Goal: Task Accomplishment & Management: Complete application form

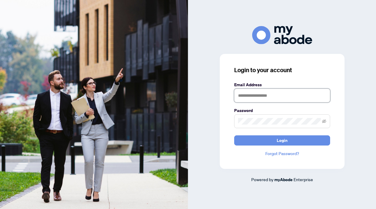
type input "**********"
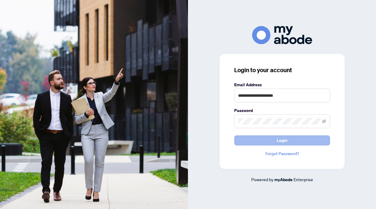
click at [279, 140] on span "Login" at bounding box center [282, 141] width 11 height 10
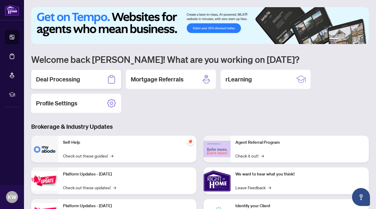
click at [79, 78] on h2 "Deal Processing" at bounding box center [58, 79] width 44 height 8
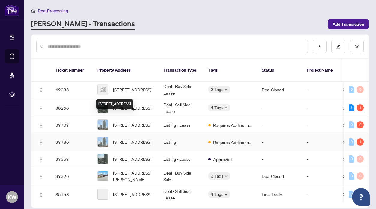
scroll to position [63, 0]
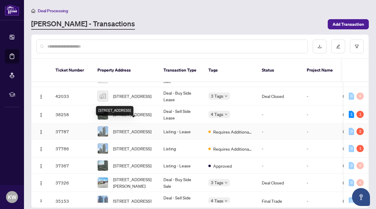
click at [136, 128] on span "[STREET_ADDRESS]" at bounding box center [132, 131] width 38 height 7
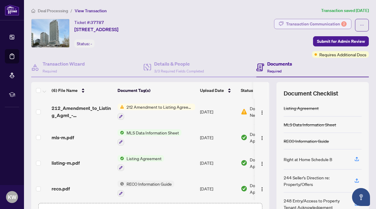
click at [323, 22] on div "Transaction Communication 2" at bounding box center [316, 24] width 61 height 10
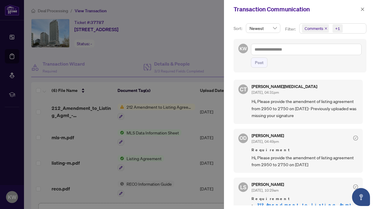
click at [216, 53] on div at bounding box center [188, 104] width 376 height 209
click at [363, 10] on icon "close" at bounding box center [362, 8] width 3 height 3
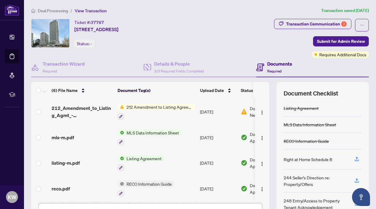
click at [262, 42] on div "Transaction Communication 2 Submit for Admin Review Requires Additional Docs" at bounding box center [283, 38] width 171 height 39
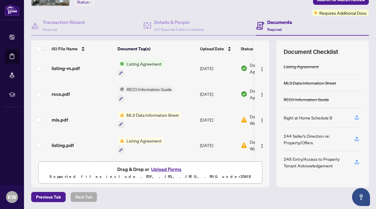
click at [164, 168] on button "Upload Forms" at bounding box center [166, 169] width 34 height 8
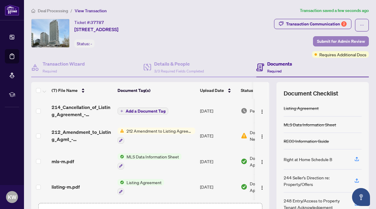
click at [329, 39] on span "Submit for Admin Review" at bounding box center [341, 42] width 48 height 10
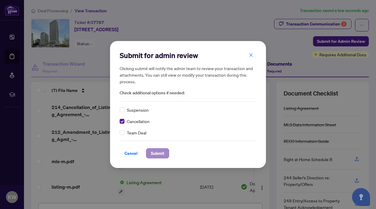
click at [160, 152] on span "Submit" at bounding box center [157, 154] width 13 height 10
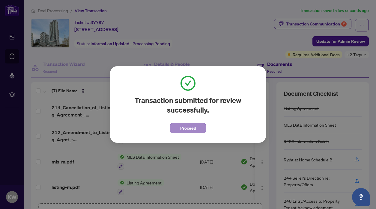
click at [186, 131] on span "Proceed" at bounding box center [188, 128] width 16 height 10
